Goal: Task Accomplishment & Management: Use online tool/utility

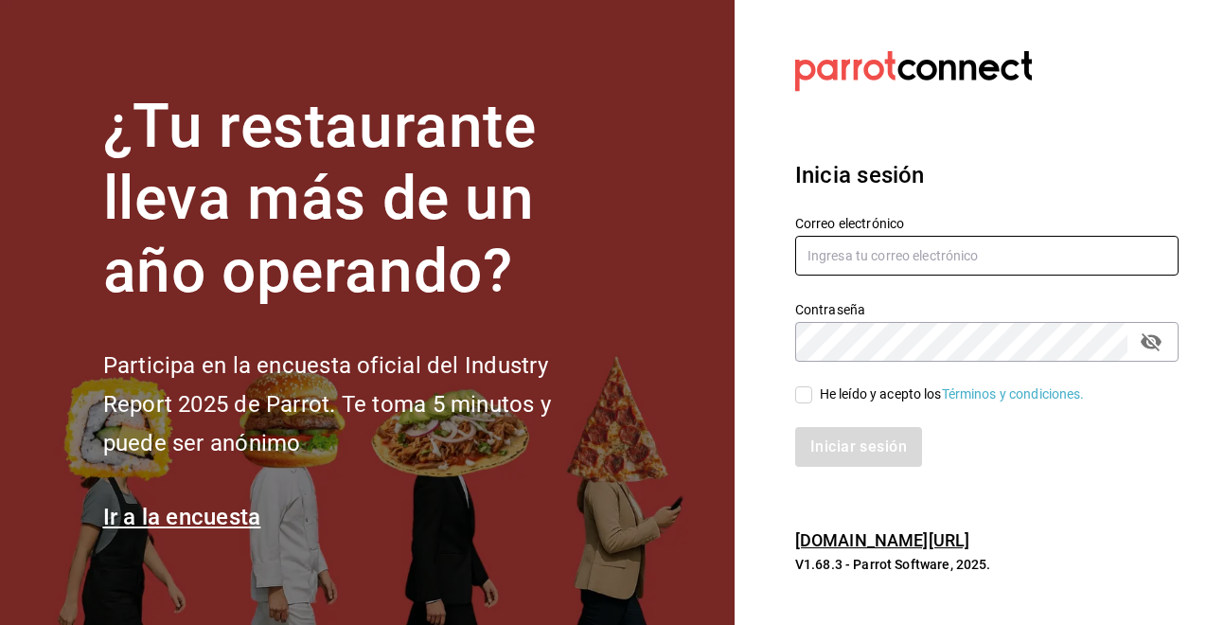
click at [820, 237] on input "text" at bounding box center [986, 256] width 383 height 40
type input "[EMAIL_ADDRESS][DOMAIN_NAME]"
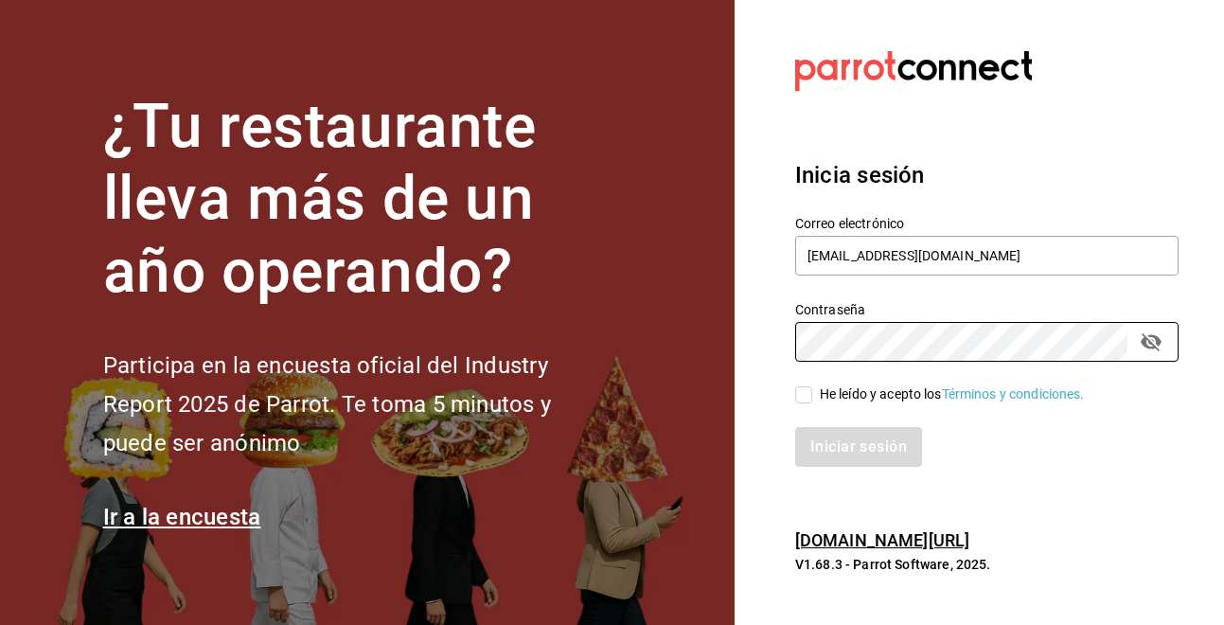
click at [861, 396] on div "He leído y acepto los Términos y condiciones." at bounding box center [952, 394] width 265 height 20
click at [812, 396] on input "He leído y acepto los Términos y condiciones." at bounding box center [803, 394] width 17 height 17
checkbox input "true"
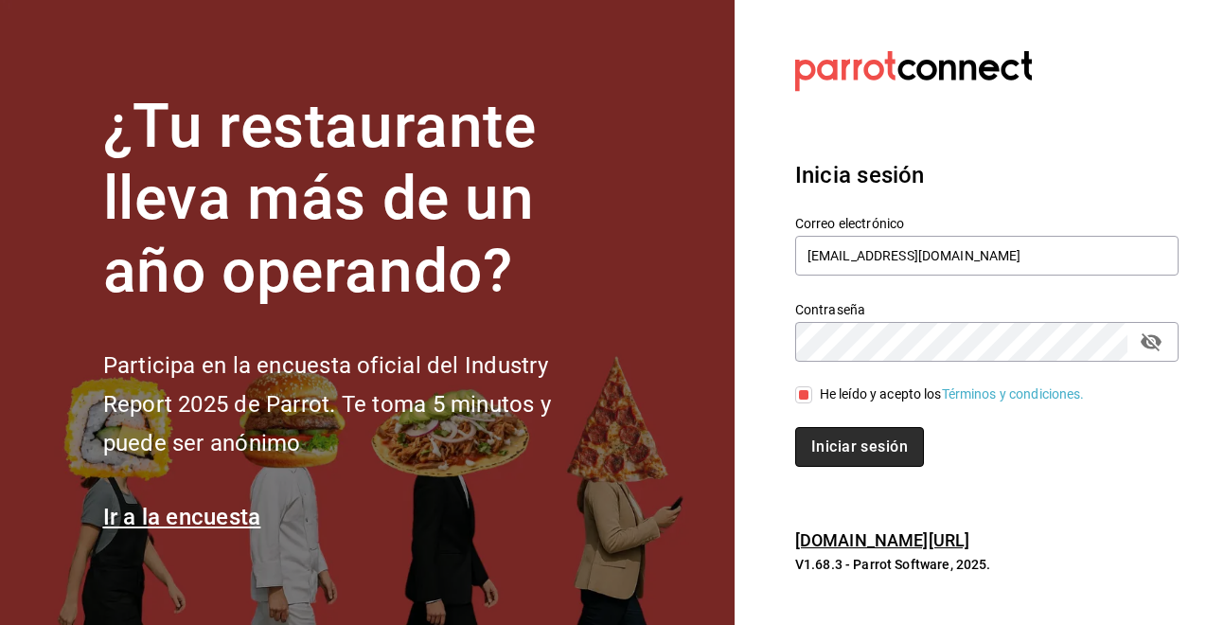
click at [840, 440] on button "Iniciar sesión" at bounding box center [859, 447] width 129 height 40
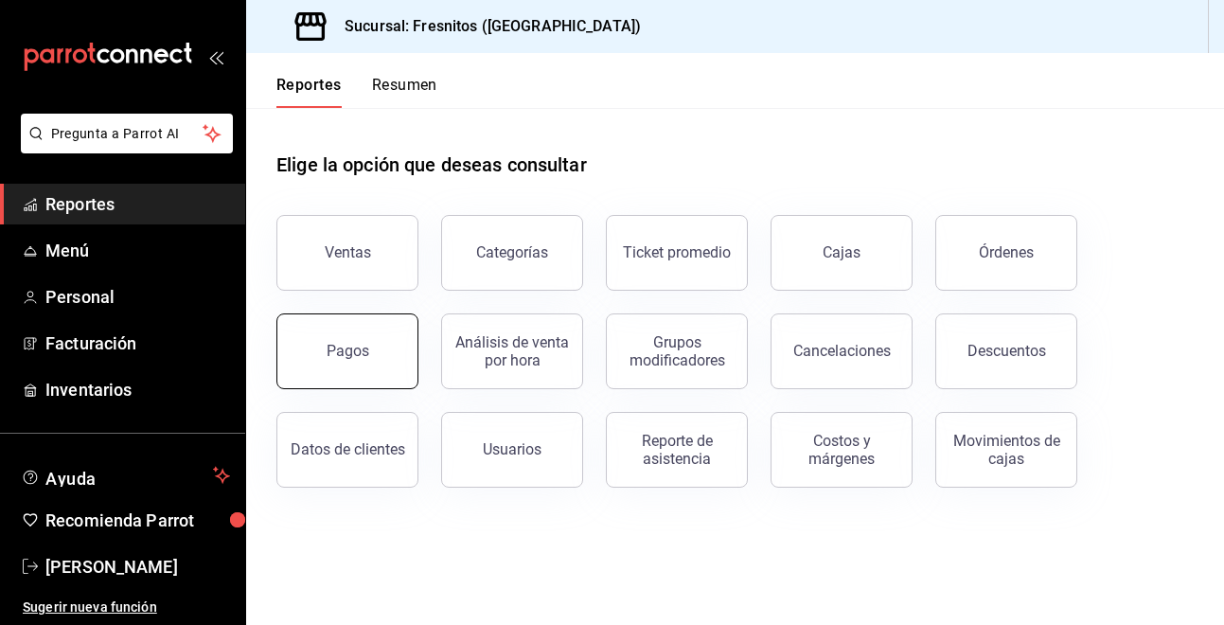
click at [402, 365] on button "Pagos" at bounding box center [347, 351] width 142 height 76
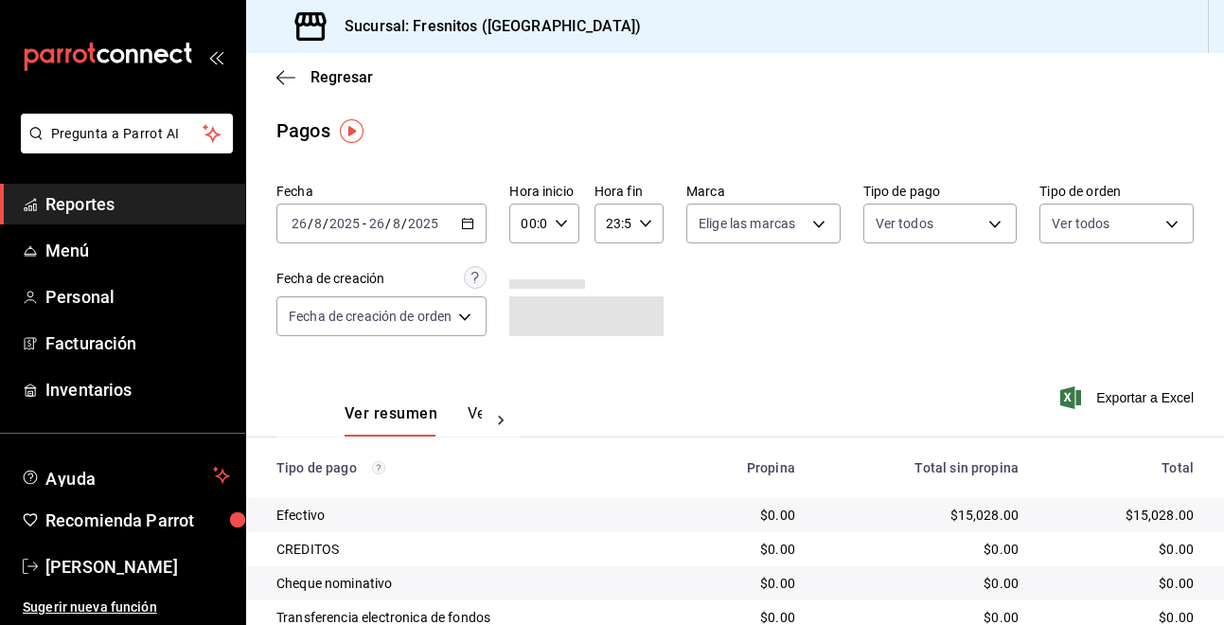
click at [471, 226] on icon "button" at bounding box center [467, 223] width 13 height 13
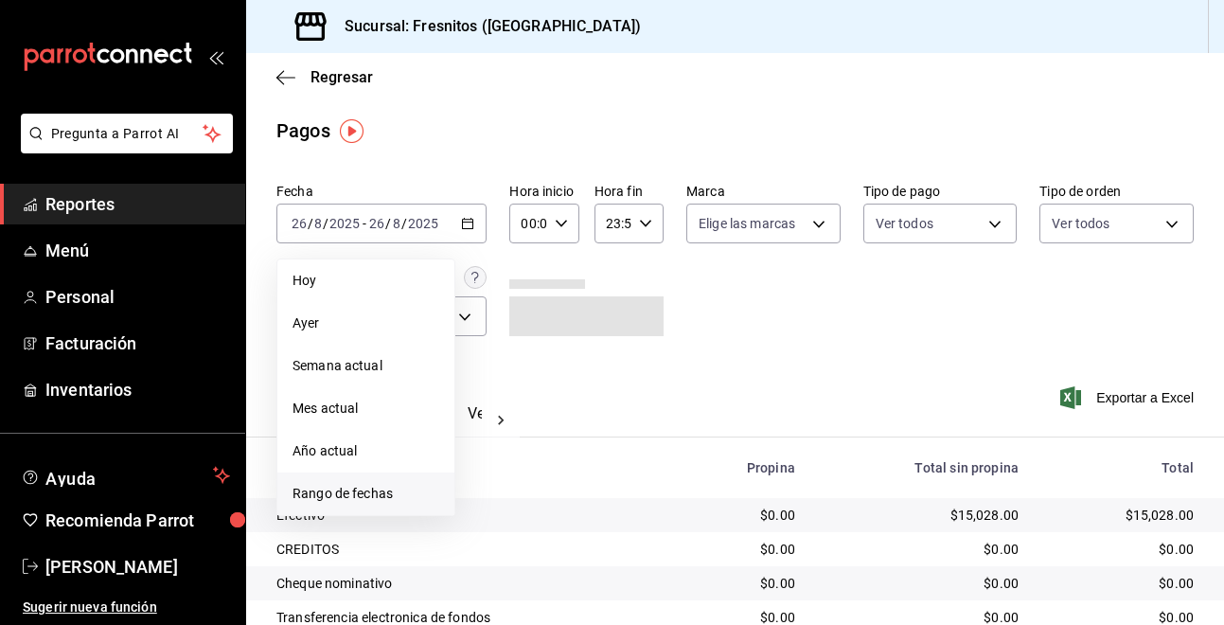
click at [399, 500] on span "Rango de fechas" at bounding box center [365, 494] width 147 height 20
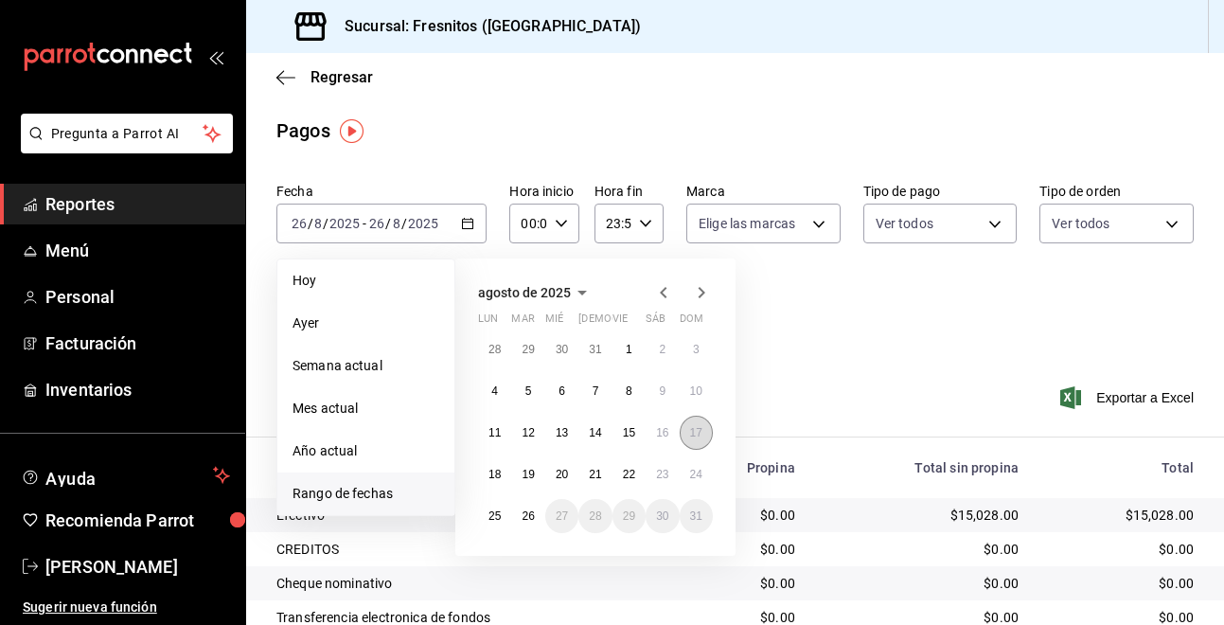
click at [692, 439] on button "17" at bounding box center [696, 432] width 33 height 34
drag, startPoint x: 693, startPoint y: 439, endPoint x: 530, endPoint y: 473, distance: 166.3
click at [702, 438] on button "17" at bounding box center [696, 432] width 33 height 34
drag, startPoint x: 702, startPoint y: 436, endPoint x: 536, endPoint y: 474, distance: 170.8
click at [536, 474] on div "28 29 30 31 1 2 3 4 5 6 7 8 9 10 11 12 13 14 15 16 17 18 19 20 21 22 23 24 25 2…" at bounding box center [595, 432] width 235 height 201
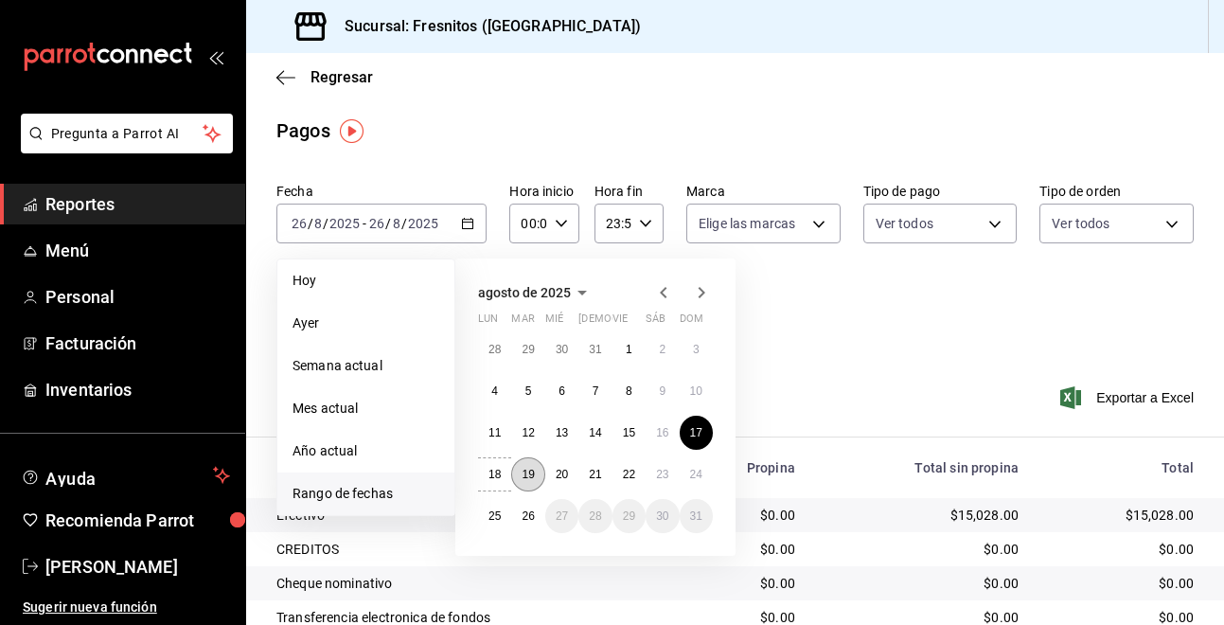
click at [528, 473] on abbr "19" at bounding box center [527, 474] width 12 height 13
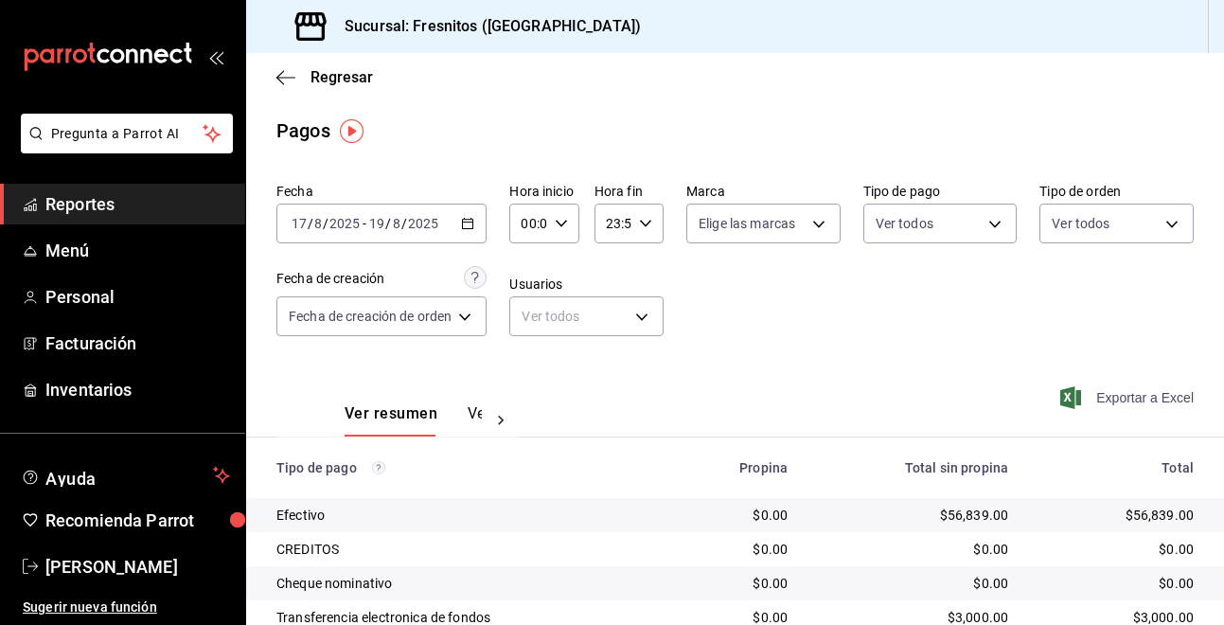
click at [1145, 399] on span "Exportar a Excel" at bounding box center [1129, 397] width 130 height 23
